Goal: Obtain resource: Obtain resource

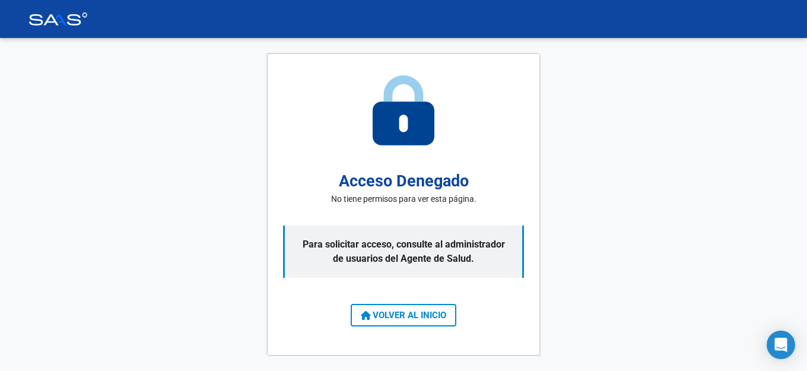
click at [419, 314] on span "VOLVER AL INICIO" at bounding box center [403, 315] width 85 height 11
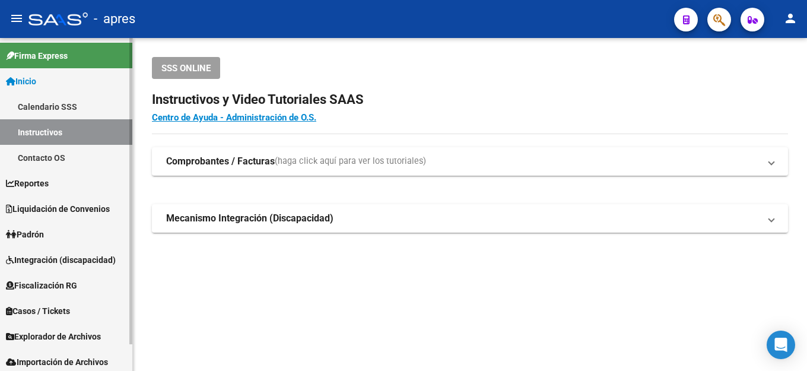
click at [55, 279] on span "Fiscalización RG" at bounding box center [41, 285] width 71 height 13
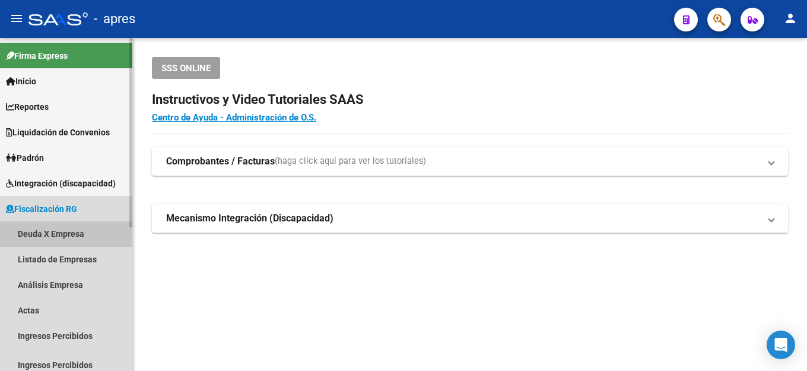
click at [57, 238] on link "Deuda X Empresa" at bounding box center [66, 234] width 132 height 26
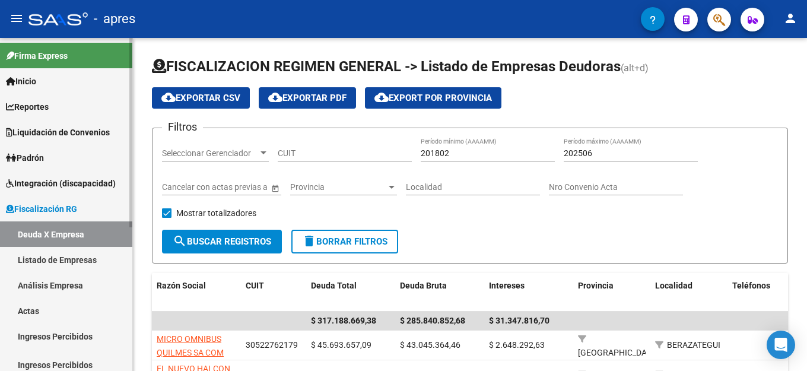
click at [71, 259] on link "Listado de Empresas" at bounding box center [66, 260] width 132 height 26
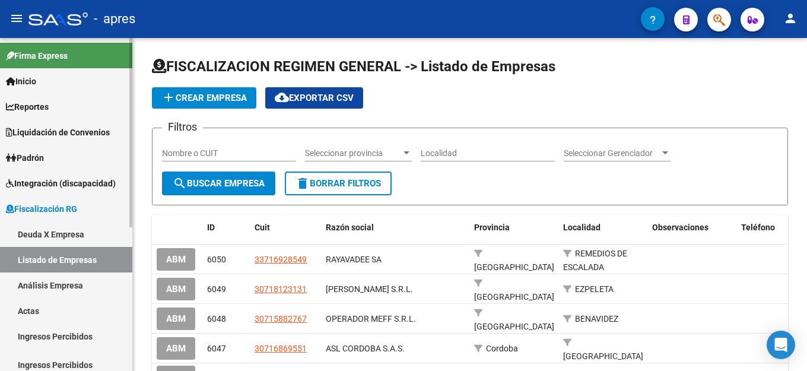
click at [39, 237] on link "Deuda X Empresa" at bounding box center [66, 234] width 132 height 26
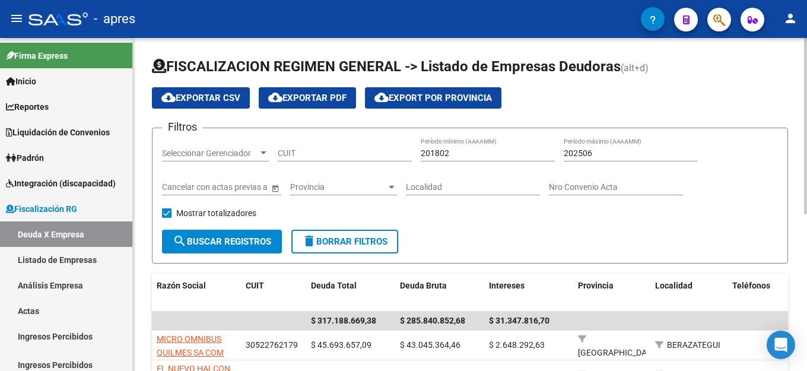
click at [606, 157] on input "202506" at bounding box center [631, 153] width 134 height 10
type input "202507"
click at [189, 93] on span "cloud_download Exportar CSV" at bounding box center [200, 98] width 79 height 11
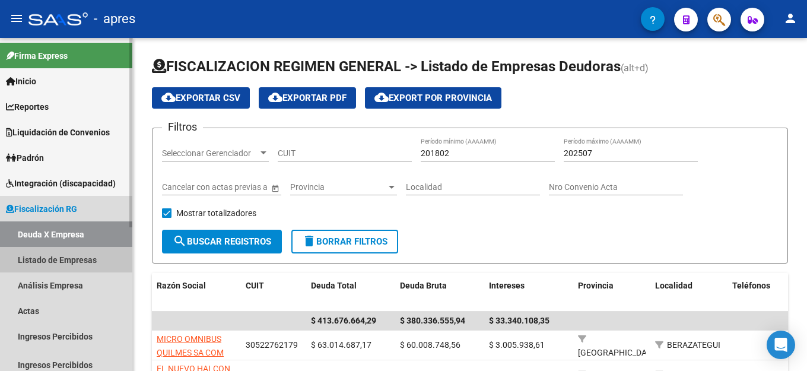
click at [36, 265] on link "Listado de Empresas" at bounding box center [66, 260] width 132 height 26
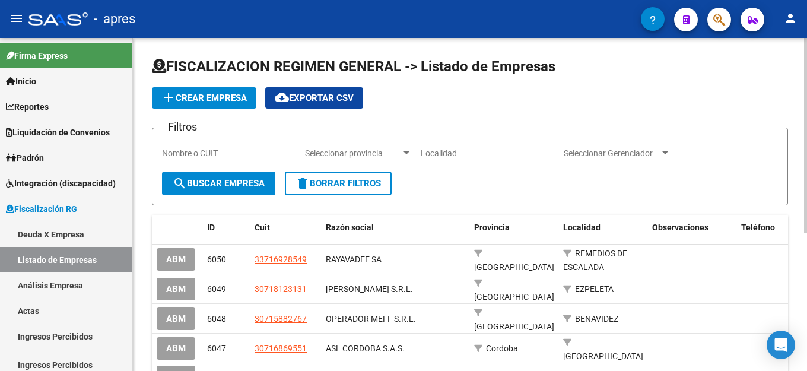
click at [238, 157] on input "Nombre o CUIT" at bounding box center [229, 153] width 134 height 10
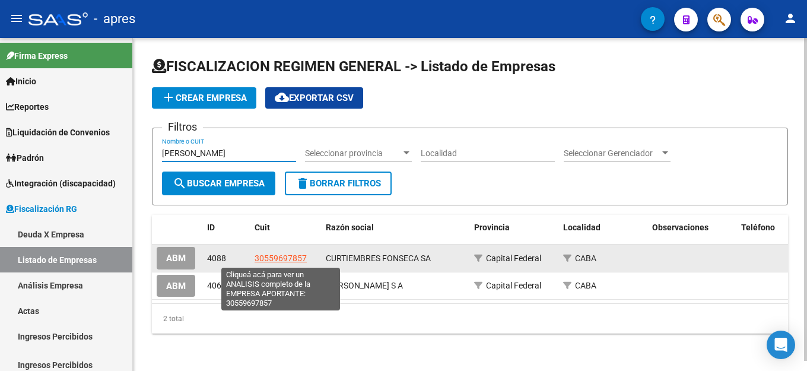
type input "[PERSON_NAME]"
click at [294, 260] on span "30559697857" at bounding box center [280, 257] width 52 height 9
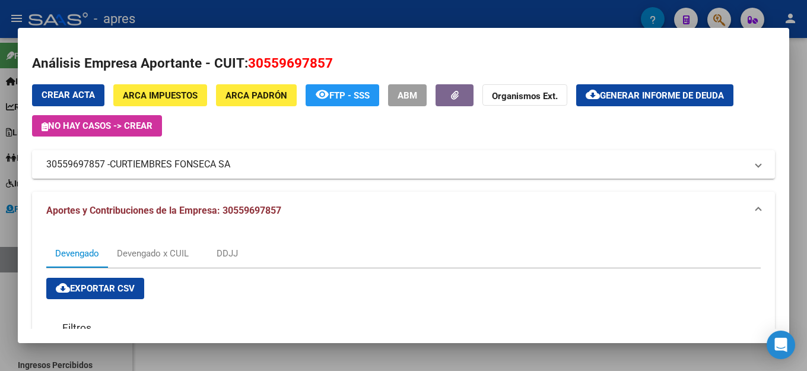
click at [642, 98] on span "Generar informe de deuda" at bounding box center [662, 95] width 124 height 11
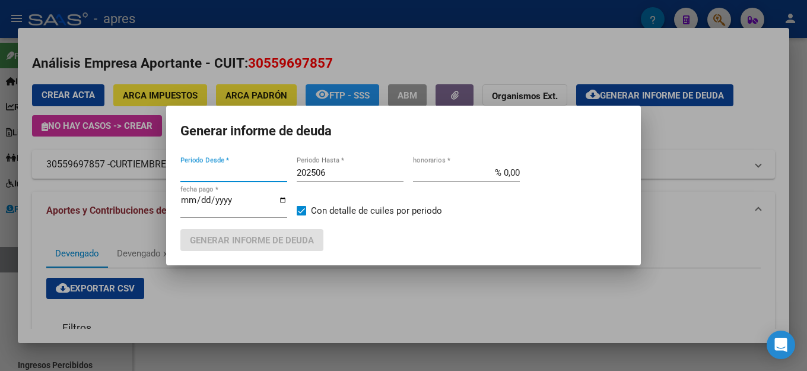
type input "201802"
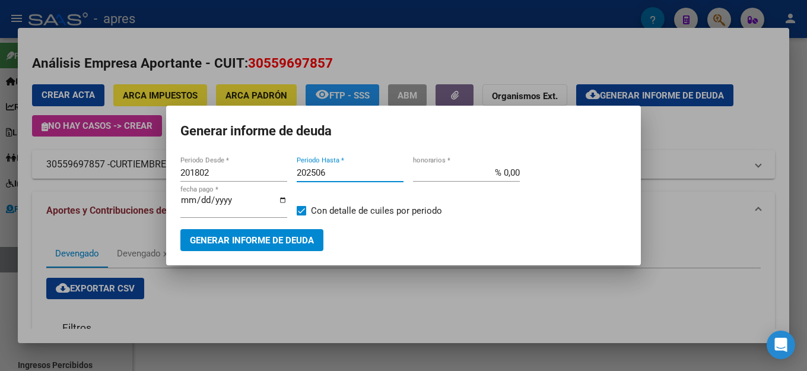
click at [360, 177] on input "202506" at bounding box center [350, 172] width 107 height 11
type input "202507"
click at [260, 243] on button "Generar informe de deuda" at bounding box center [251, 240] width 143 height 22
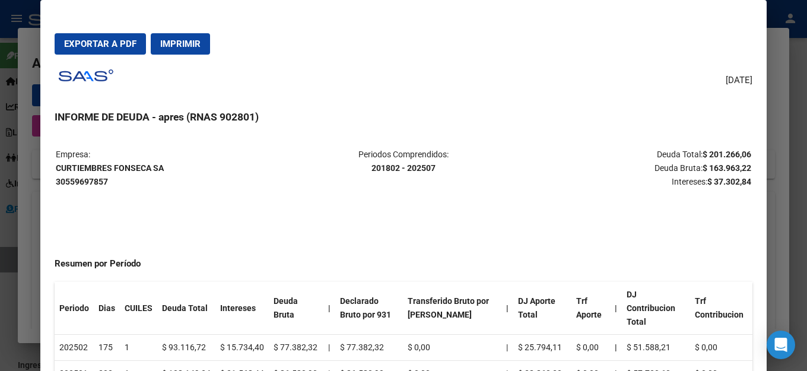
click at [558, 95] on div "[DATE] INFORME DE DEUDA - apres (RNAS 902801) Empresa: CURTIEMBRES [PERSON_NAME…" at bounding box center [404, 233] width 698 height 338
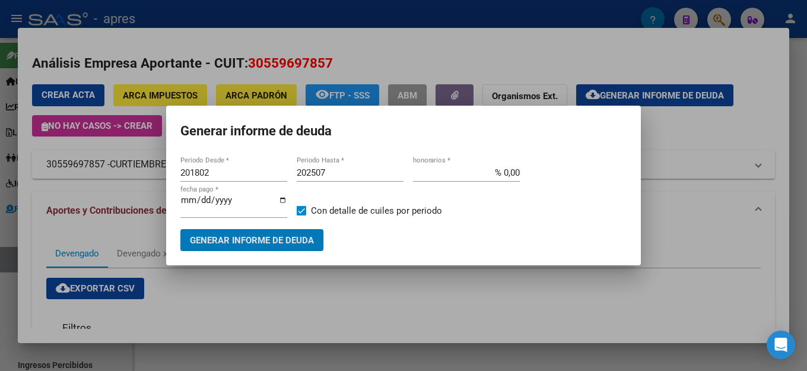
click at [292, 235] on span "Generar informe de deuda" at bounding box center [252, 240] width 124 height 11
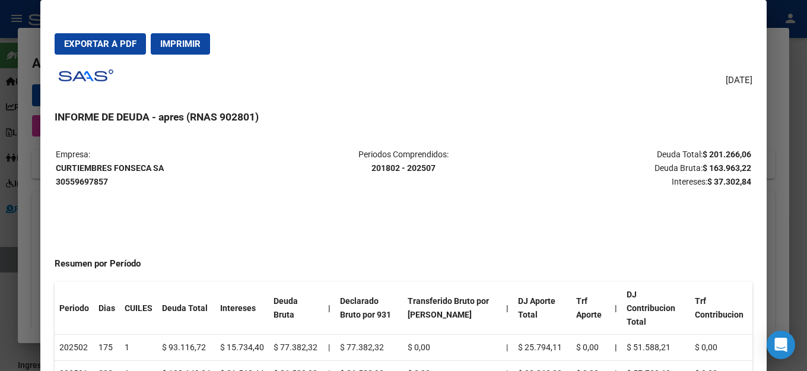
click at [437, 79] on div "[DATE] INFORME DE DEUDA - apres (RNAS 902801) Empresa: CURTIEMBRES [PERSON_NAME…" at bounding box center [404, 233] width 698 height 338
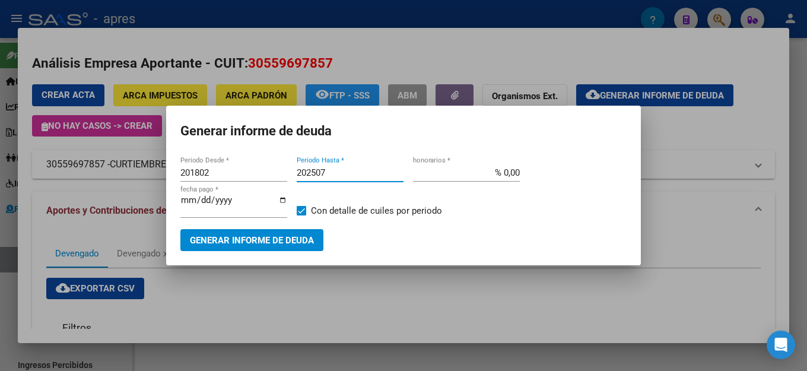
click at [329, 176] on input "202507" at bounding box center [350, 172] width 107 height 11
type input "202508"
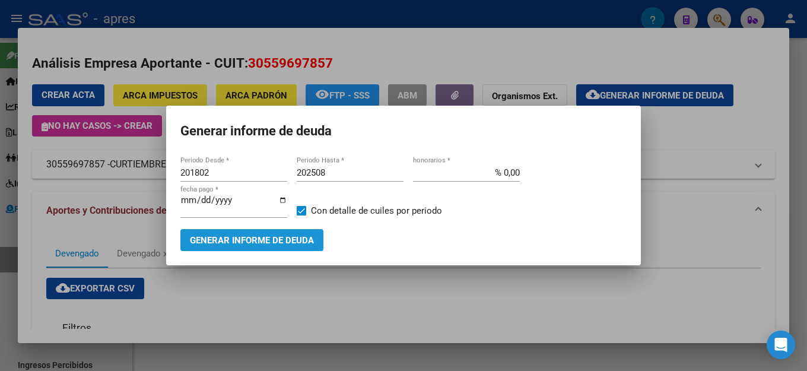
click at [272, 229] on button "Generar informe de deuda" at bounding box center [251, 240] width 143 height 22
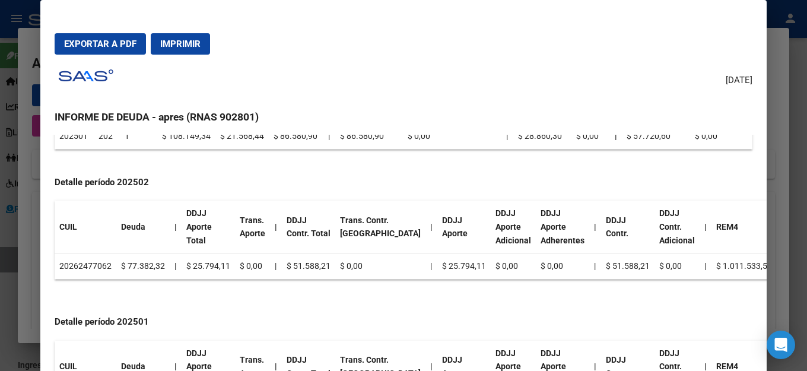
scroll to position [119, 0]
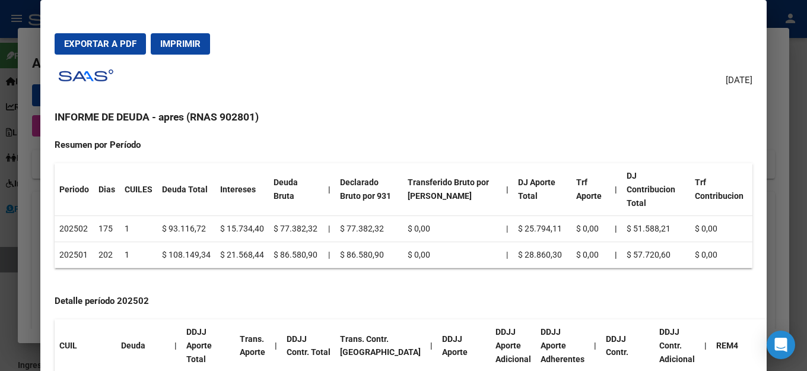
click at [194, 41] on span "Imprimir" at bounding box center [180, 44] width 40 height 11
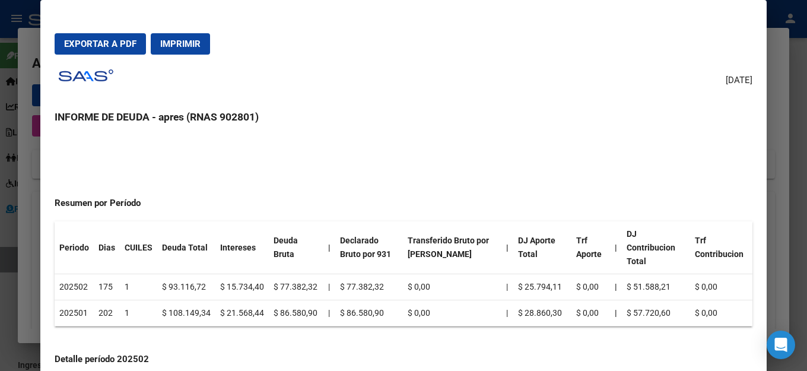
scroll to position [0, 0]
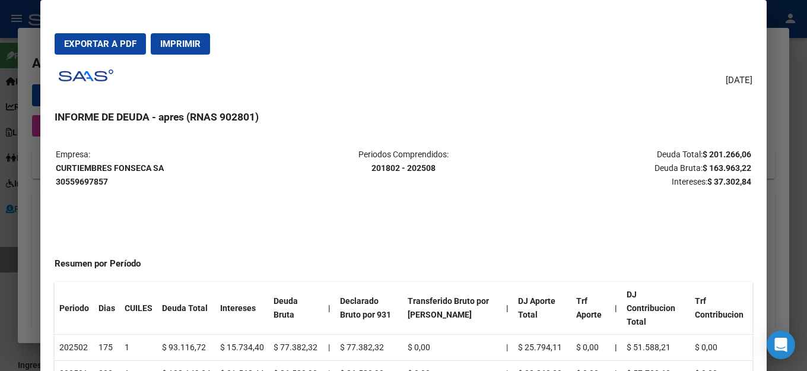
click at [423, 110] on h3 "INFORME DE DEUDA - apres (RNAS 902801)" at bounding box center [404, 116] width 698 height 15
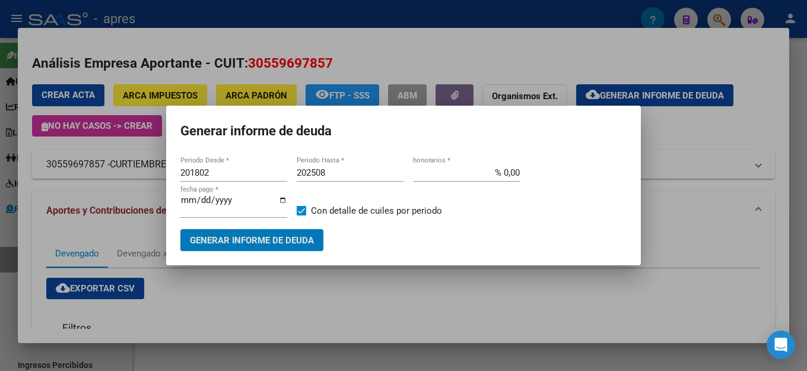
click at [431, 134] on h1 "Generar informe de deuda" at bounding box center [403, 131] width 446 height 23
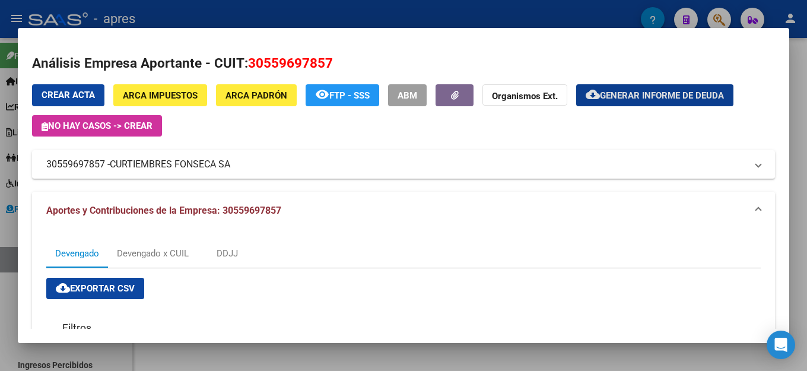
click at [622, 202] on mat-expansion-panel-header "Aportes y Contribuciones de la Empresa: 30559697857" at bounding box center [403, 211] width 743 height 38
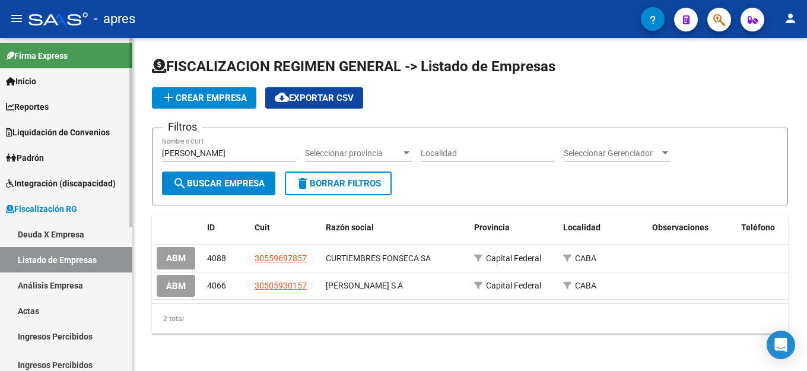
click at [58, 264] on link "Listado de Empresas" at bounding box center [66, 260] width 132 height 26
drag, startPoint x: 3, startPoint y: 157, endPoint x: 14, endPoint y: 153, distance: 11.8
click at [0, 157] on mat-sidenav-container "Firma Express Inicio Calendario SSS Instructivos Contacto OS Reportes Ingresos …" at bounding box center [403, 204] width 807 height 333
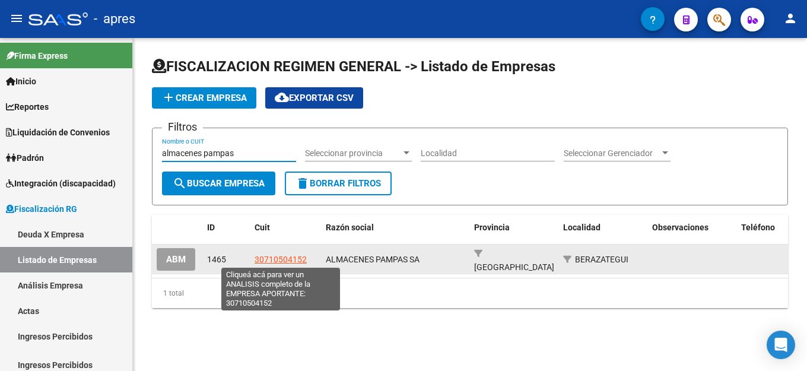
type input "almacenes pampas"
click at [292, 256] on span "30710504152" at bounding box center [280, 258] width 52 height 9
type textarea "30710504152"
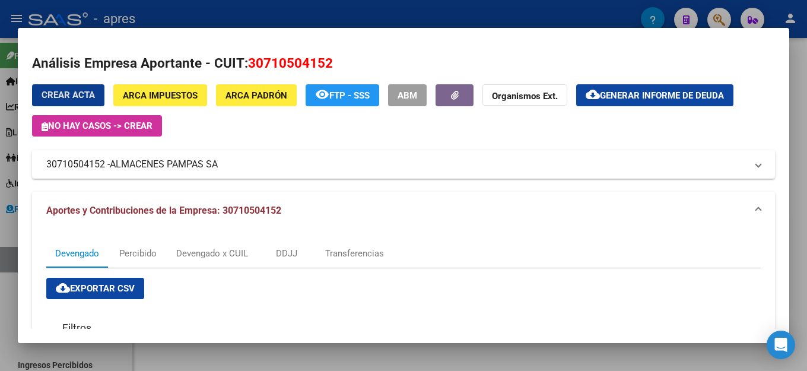
click at [676, 90] on span "Generar informe de deuda" at bounding box center [662, 95] width 124 height 11
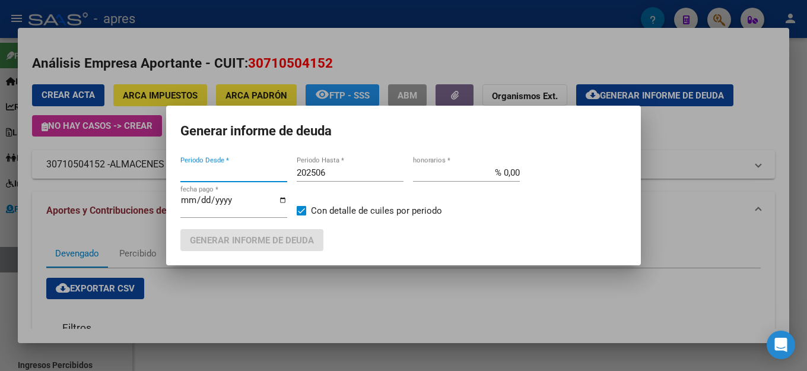
type input "201802"
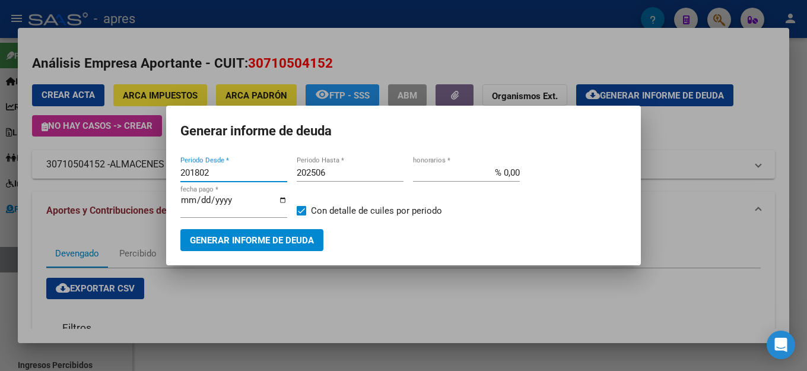
click at [346, 178] on input "202506" at bounding box center [350, 172] width 107 height 11
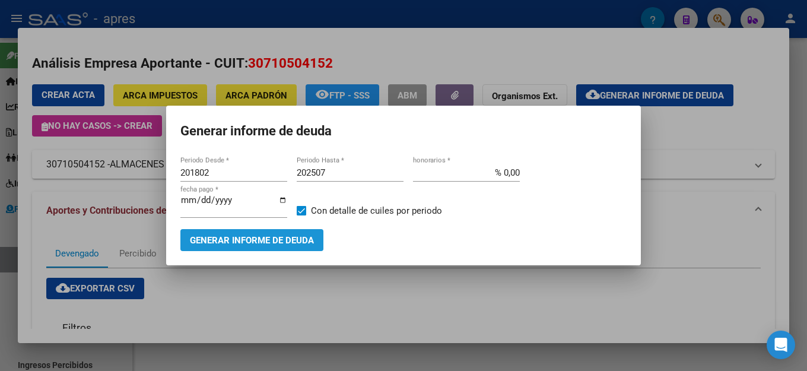
click at [239, 236] on span "Generar informe de deuda" at bounding box center [252, 240] width 124 height 11
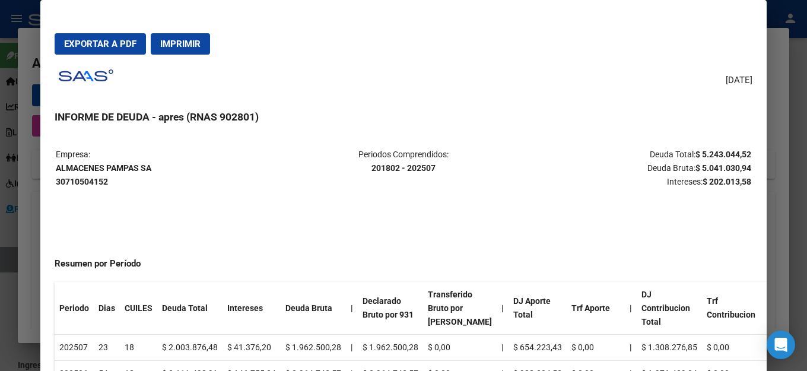
click at [184, 45] on span "Imprimir" at bounding box center [180, 44] width 40 height 11
click at [377, 84] on div "[DATE] INFORME DE DEUDA - apres (RNAS 902801) Empresa: ALMACENES PAMPAS SA 3071…" at bounding box center [404, 233] width 698 height 338
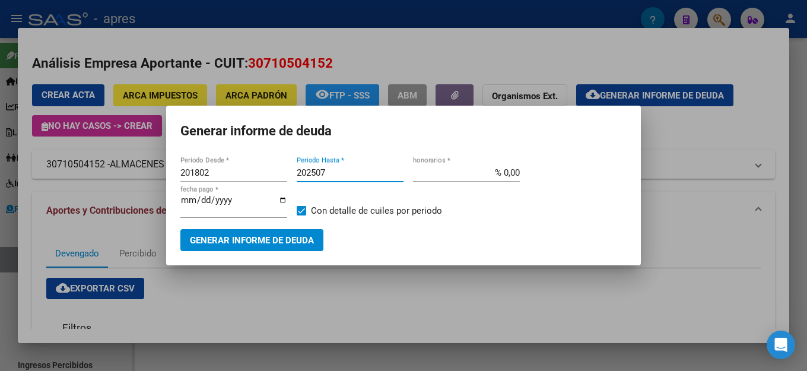
click at [343, 176] on input "202507" at bounding box center [350, 172] width 107 height 11
type input "202508"
click at [246, 242] on button "Generar informe de deuda" at bounding box center [251, 240] width 143 height 22
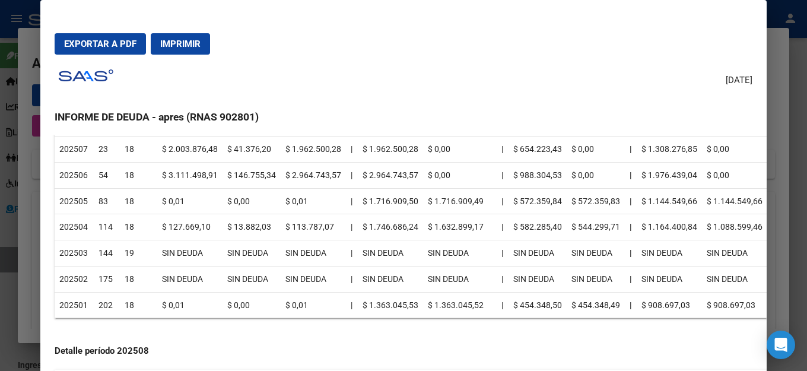
scroll to position [237, 0]
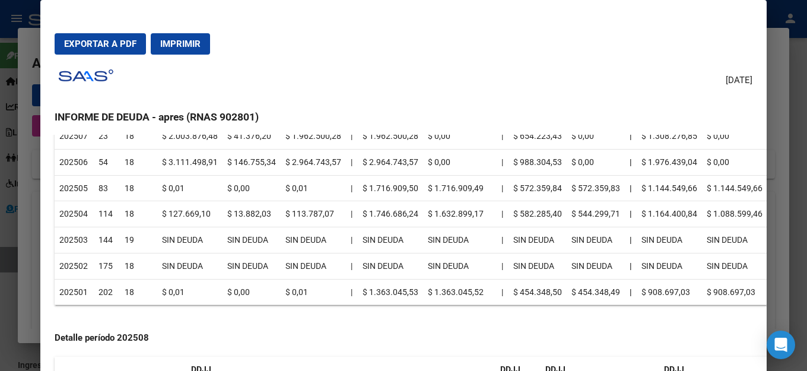
click at [412, 87] on div "[DATE] INFORME DE DEUDA - apres (RNAS 902801) Empresa: ALMACENES PAMPAS SA 3071…" at bounding box center [404, 233] width 698 height 338
click at [431, 90] on div "[DATE] INFORME DE DEUDA - apres (RNAS 902801) Empresa: ALMACENES PAMPAS SA 3071…" at bounding box center [404, 233] width 698 height 338
click at [410, 90] on div "[DATE] INFORME DE DEUDA - apres (RNAS 902801) Empresa: ALMACENES PAMPAS SA 3071…" at bounding box center [404, 233] width 698 height 338
click at [78, 47] on span "Exportar a PDF" at bounding box center [100, 44] width 72 height 11
drag, startPoint x: 590, startPoint y: 58, endPoint x: 597, endPoint y: 65, distance: 10.1
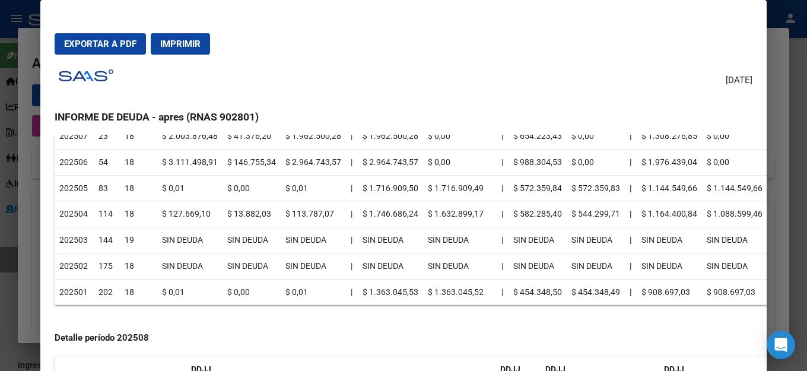
click at [590, 61] on mat-dialog-actions "Exportar a PDF Imprimir" at bounding box center [404, 44] width 698 height 40
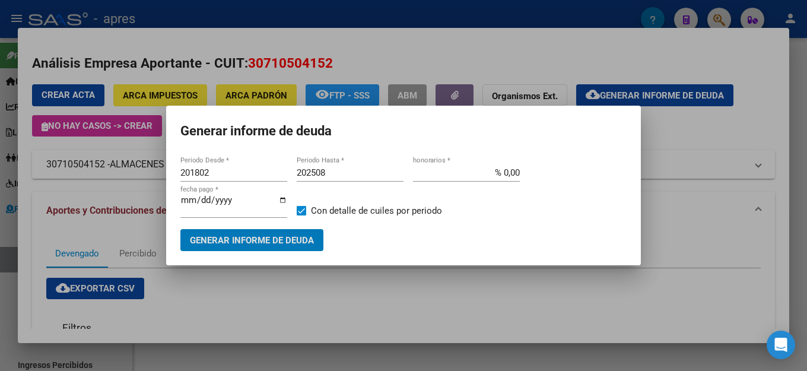
click at [511, 132] on h1 "Generar informe de deuda" at bounding box center [403, 131] width 446 height 23
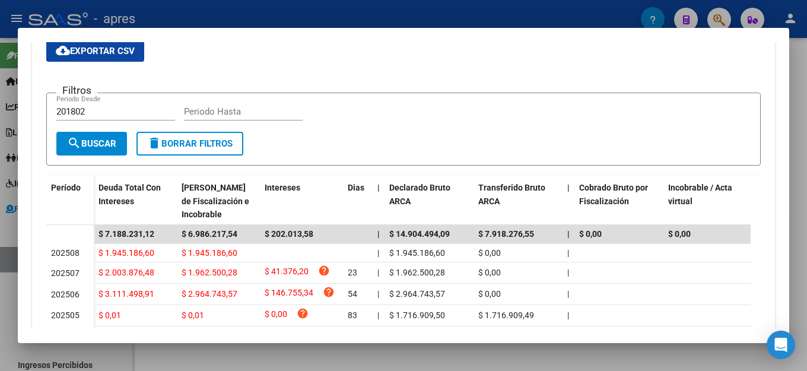
scroll to position [0, 0]
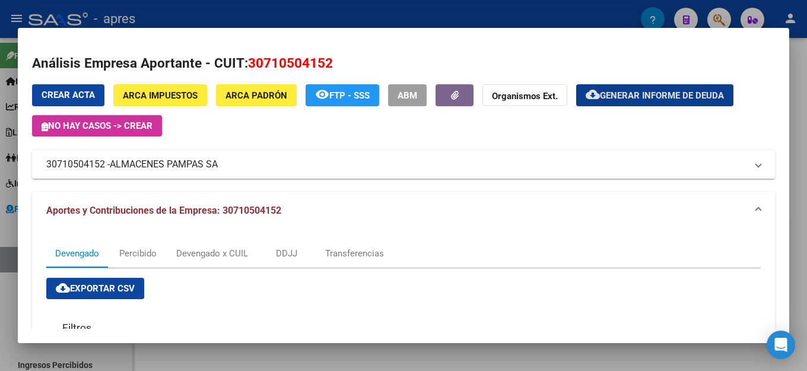
click at [661, 94] on span "Generar informe de deuda" at bounding box center [662, 95] width 124 height 11
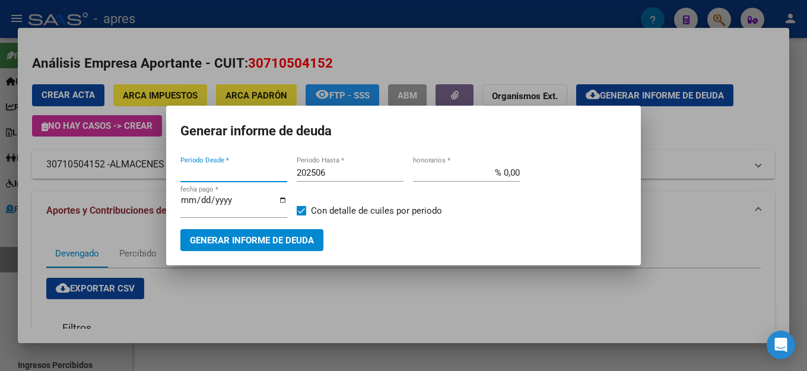
type input "201802"
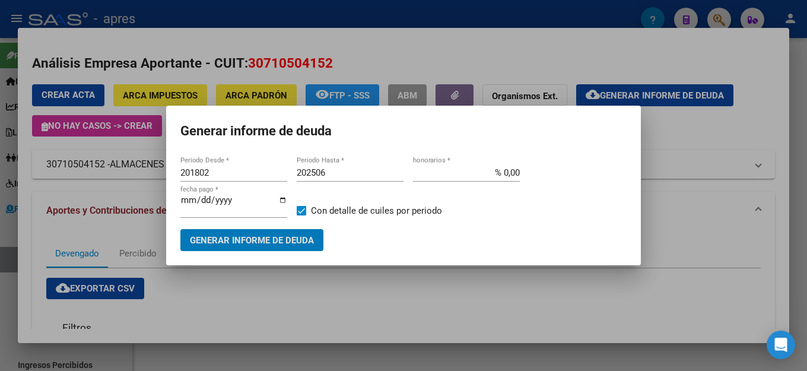
click at [351, 174] on input "202506" at bounding box center [350, 172] width 107 height 11
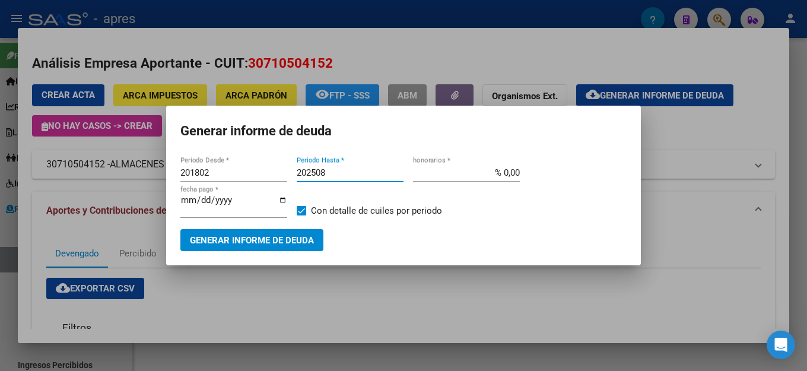
type input "202508"
click at [263, 245] on button "Generar informe de deuda" at bounding box center [251, 240] width 143 height 22
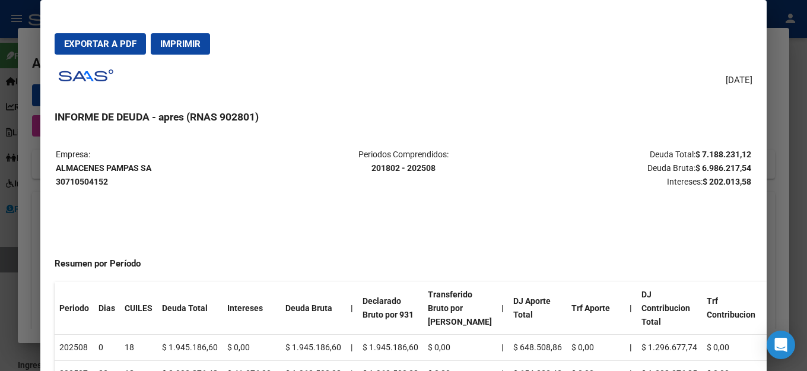
click at [129, 40] on span "Exportar a PDF" at bounding box center [100, 44] width 72 height 11
click at [549, 71] on div "[DATE] INFORME DE DEUDA - apres (RNAS 902801) Empresa: ALMACENES PAMPAS SA 3071…" at bounding box center [404, 233] width 698 height 338
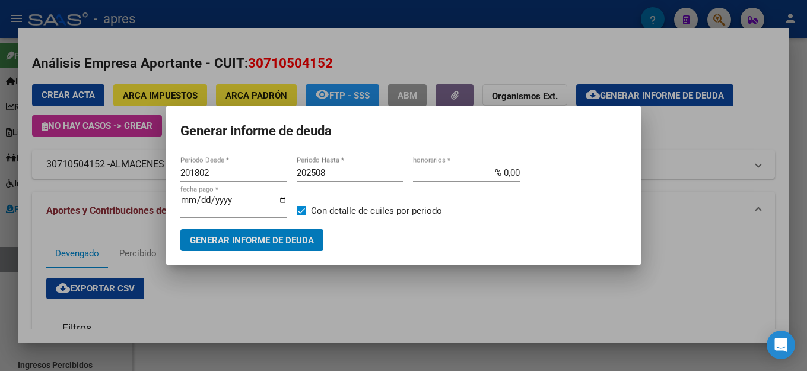
click at [559, 129] on h1 "Generar informe de deuda" at bounding box center [403, 131] width 446 height 23
